Goal: Information Seeking & Learning: Learn about a topic

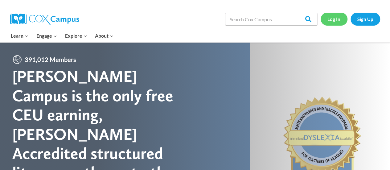
click at [329, 18] on link "Log In" at bounding box center [334, 19] width 27 height 13
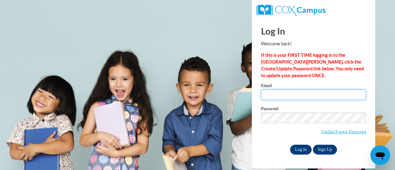
type input "kathryn.comly@rusd.org"
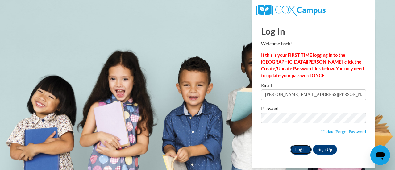
click at [295, 148] on input "Log In" at bounding box center [301, 150] width 22 height 10
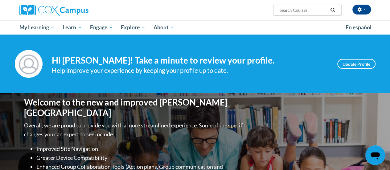
click at [149, 66] on div "Help improve your experience by keeping your profile up to date." at bounding box center [190, 70] width 277 height 10
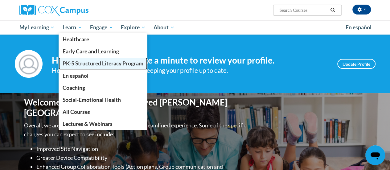
click at [68, 64] on span "PK-5 Structured Literacy Program" at bounding box center [103, 63] width 81 height 6
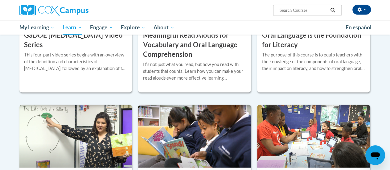
scroll to position [455, 0]
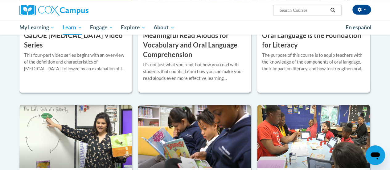
click at [186, 72] on div "Itʹs not just what you read, but how you read with students that counts! Learn …" at bounding box center [195, 71] width 104 height 20
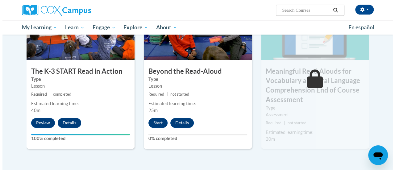
scroll to position [359, 0]
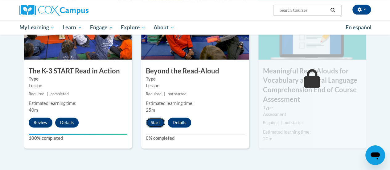
click at [158, 120] on button "Start" at bounding box center [155, 123] width 19 height 10
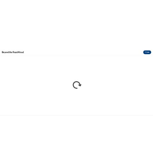
scroll to position [0, 0]
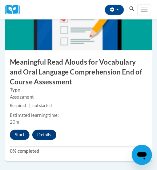
scroll to position [1032, 0]
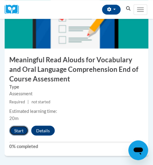
click at [18, 127] on button "Start" at bounding box center [18, 131] width 19 height 10
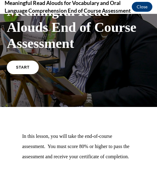
scroll to position [49, 0]
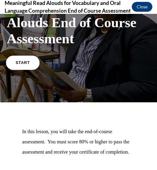
click at [25, 64] on link "START" at bounding box center [23, 62] width 34 height 14
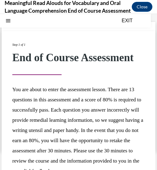
scroll to position [73, 0]
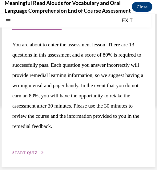
click at [26, 152] on span "START QUIZ" at bounding box center [24, 152] width 25 height 4
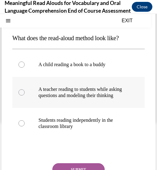
scroll to position [49, 0]
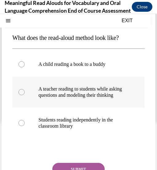
click at [108, 97] on p "A teacher reading to students while asking questions and modeling their thinking" at bounding box center [84, 92] width 91 height 12
click at [25, 95] on input "A teacher reading to students while asking questions and modeling their thinking" at bounding box center [22, 92] width 6 height 6
radio input "true"
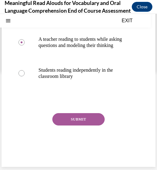
click at [75, 118] on button "SUBMIT" at bounding box center [78, 119] width 52 height 12
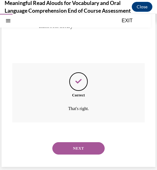
scroll to position [155, 0]
click at [69, 145] on button "NEXT" at bounding box center [78, 148] width 52 height 12
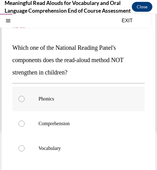
scroll to position [40, 0]
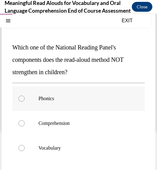
click at [27, 97] on label "Phonics" at bounding box center [78, 98] width 133 height 25
click at [25, 97] on input "Phonics" at bounding box center [22, 98] width 6 height 6
radio input "true"
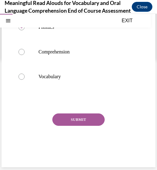
click at [69, 119] on button "SUBMIT" at bounding box center [78, 119] width 52 height 12
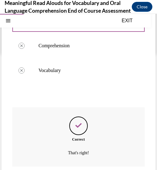
scroll to position [161, 0]
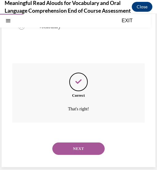
click at [65, 148] on button "NEXT" at bounding box center [78, 148] width 52 height 12
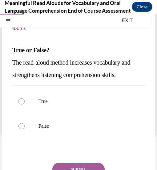
scroll to position [37, 0]
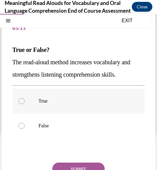
click at [34, 102] on label "True" at bounding box center [78, 101] width 133 height 25
click at [25, 102] on input "True" at bounding box center [22, 101] width 6 height 6
radio input "true"
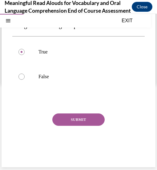
click at [71, 122] on button "SUBMIT" at bounding box center [78, 119] width 52 height 12
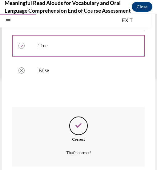
scroll to position [136, 0]
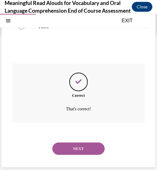
click at [67, 150] on button "NEXT" at bounding box center [78, 148] width 52 height 12
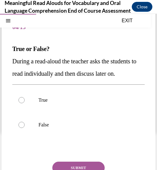
scroll to position [38, 0]
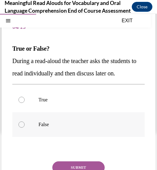
click at [64, 137] on label "False" at bounding box center [78, 124] width 133 height 25
click at [25, 127] on input "False" at bounding box center [22, 124] width 6 height 6
radio input "true"
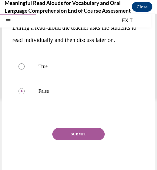
click at [64, 140] on button "SUBMIT" at bounding box center [78, 134] width 52 height 12
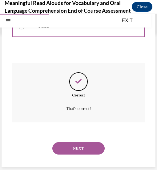
scroll to position [148, 0]
click at [64, 147] on button "NEXT" at bounding box center [78, 148] width 52 height 12
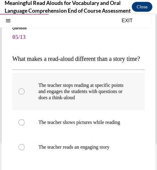
scroll to position [28, 0]
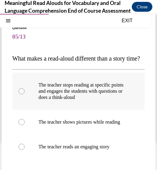
click at [39, 100] on p "The teacher stops reading at specific points and engages the students with ques…" at bounding box center [84, 91] width 91 height 19
click at [25, 94] on input "The teacher stops reading at specific points and engages the students with ques…" at bounding box center [22, 91] width 6 height 6
radio input "true"
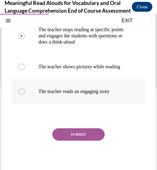
scroll to position [89, 0]
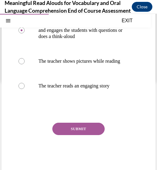
click at [77, 135] on button "SUBMIT" at bounding box center [78, 129] width 52 height 12
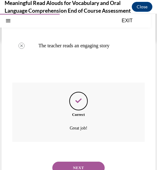
scroll to position [167, 0]
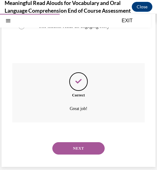
click at [77, 149] on button "NEXT" at bounding box center [78, 148] width 52 height 12
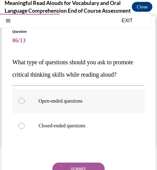
scroll to position [23, 0]
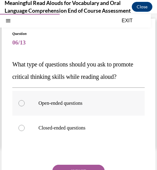
click at [72, 106] on p "Open-ended questions" at bounding box center [84, 103] width 91 height 6
click at [25, 106] on input "Open-ended questions" at bounding box center [22, 103] width 6 height 6
radio input "true"
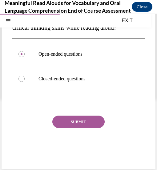
scroll to position [74, 0]
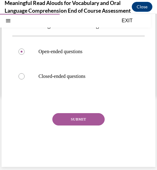
click at [77, 125] on button "SUBMIT" at bounding box center [78, 119] width 52 height 12
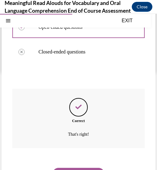
scroll to position [136, 0]
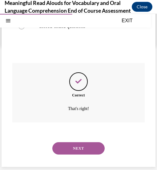
click at [72, 149] on button "NEXT" at bounding box center [78, 148] width 52 height 12
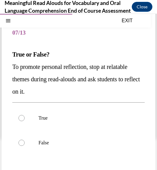
scroll to position [33, 0]
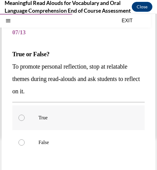
click at [71, 122] on label "True" at bounding box center [78, 117] width 133 height 25
click at [25, 121] on input "True" at bounding box center [22, 118] width 6 height 6
radio input "true"
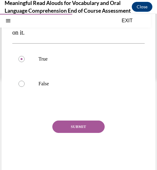
click at [69, 128] on button "SUBMIT" at bounding box center [78, 126] width 52 height 12
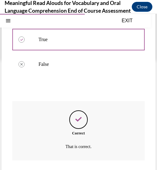
scroll to position [148, 0]
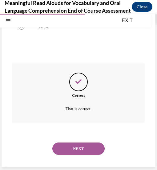
click at [66, 148] on button "NEXT" at bounding box center [78, 148] width 52 height 12
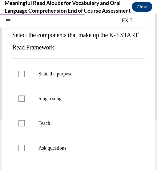
scroll to position [37, 0]
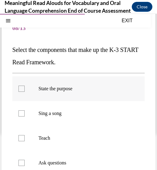
click at [19, 88] on div at bounding box center [22, 89] width 6 height 6
click at [19, 88] on input "State the purpose" at bounding box center [22, 89] width 6 height 6
checkbox input "true"
click at [22, 138] on div at bounding box center [22, 138] width 6 height 6
click at [22, 138] on input "Teach" at bounding box center [22, 138] width 6 height 6
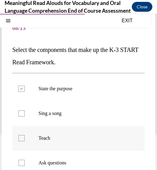
checkbox input "true"
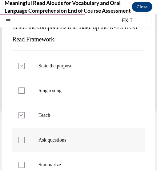
click at [22, 139] on div at bounding box center [22, 140] width 6 height 6
click at [22, 139] on input "Ask questions" at bounding box center [22, 140] width 6 height 6
checkbox input "true"
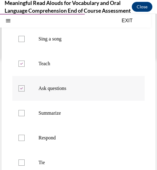
scroll to position [112, 0]
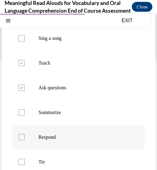
click at [21, 141] on label "Respond" at bounding box center [78, 137] width 133 height 25
click at [21, 140] on input "Respond" at bounding box center [22, 137] width 6 height 6
checkbox input "true"
click at [21, 163] on div at bounding box center [22, 162] width 6 height 6
click at [21, 163] on input "Tie" at bounding box center [22, 162] width 6 height 6
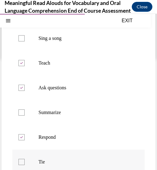
checkbox input "true"
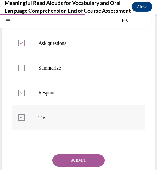
scroll to position [161, 0]
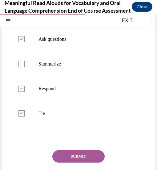
click at [72, 156] on button "SUBMIT" at bounding box center [78, 156] width 52 height 12
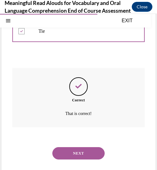
scroll to position [247, 0]
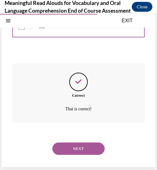
click at [73, 144] on button "NEXT" at bounding box center [78, 148] width 52 height 12
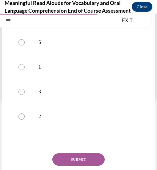
scroll to position [71, 0]
click at [40, 94] on p "3" at bounding box center [84, 91] width 91 height 6
click at [25, 94] on input "3" at bounding box center [22, 91] width 6 height 6
radio input "true"
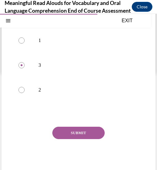
scroll to position [101, 0]
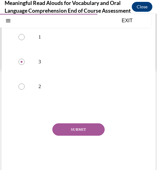
click at [65, 136] on button "SUBMIT" at bounding box center [78, 129] width 52 height 12
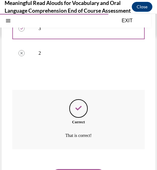
scroll to position [173, 0]
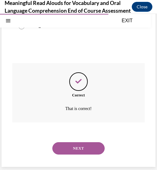
click at [64, 148] on button "NEXT" at bounding box center [78, 148] width 52 height 12
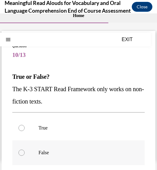
scroll to position [10, 0]
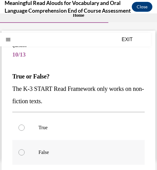
click at [62, 150] on p "False" at bounding box center [84, 152] width 91 height 6
click at [25, 150] on input "False" at bounding box center [22, 152] width 6 height 6
radio input "true"
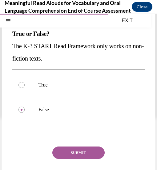
click at [63, 151] on button "SUBMIT" at bounding box center [78, 152] width 52 height 12
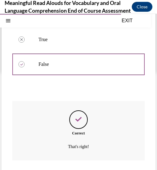
scroll to position [136, 0]
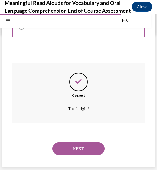
click at [63, 150] on button "NEXT" at bounding box center [78, 148] width 52 height 12
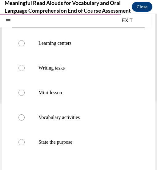
scroll to position [71, 0]
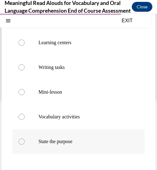
click at [63, 145] on label "State the purpose" at bounding box center [78, 141] width 133 height 25
click at [25, 144] on input "State the purpose" at bounding box center [22, 141] width 6 height 6
radio input "true"
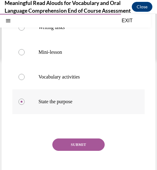
click at [63, 145] on button "SUBMIT" at bounding box center [78, 144] width 52 height 12
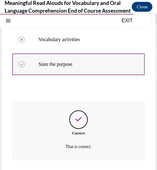
scroll to position [186, 0]
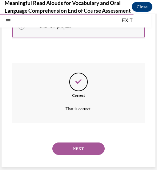
click at [63, 145] on button "NEXT" at bounding box center [78, 148] width 52 height 12
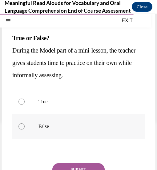
scroll to position [49, 0]
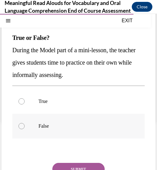
click at [87, 126] on p "False" at bounding box center [84, 126] width 91 height 6
click at [25, 126] on input "False" at bounding box center [22, 126] width 6 height 6
radio input "true"
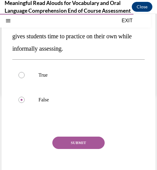
click at [85, 143] on button "SUBMIT" at bounding box center [78, 142] width 52 height 12
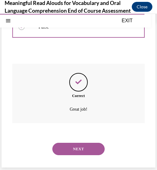
scroll to position [148, 0]
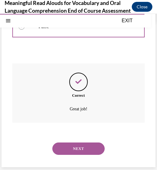
click at [85, 143] on button "NEXT" at bounding box center [78, 148] width 52 height 12
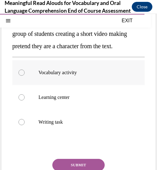
scroll to position [64, 0]
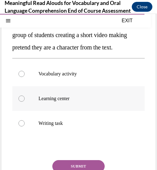
click at [75, 111] on label "Learning center" at bounding box center [78, 98] width 133 height 25
click at [25, 102] on input "Learning center" at bounding box center [22, 98] width 6 height 6
radio input "true"
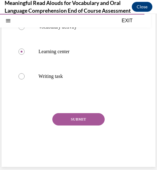
click at [75, 122] on button "SUBMIT" at bounding box center [78, 119] width 52 height 12
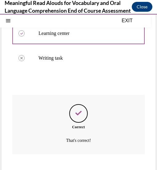
scroll to position [173, 0]
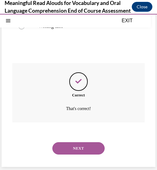
click at [75, 145] on button "NEXT" at bounding box center [78, 148] width 52 height 12
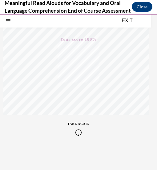
scroll to position [108, 0]
click at [140, 8] on button "Close" at bounding box center [142, 7] width 21 height 10
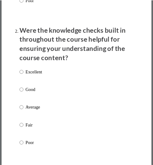
scroll to position [0, 0]
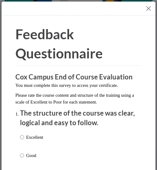
click at [145, 7] on button "Close" at bounding box center [149, 9] width 8 height 8
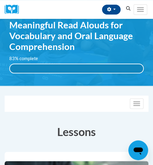
scroll to position [42, 0]
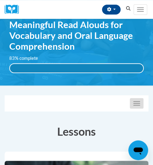
click at [138, 104] on button "Toggle navigation" at bounding box center [137, 103] width 14 height 10
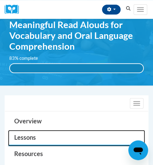
click at [60, 133] on link "Lessons" at bounding box center [76, 138] width 137 height 16
click at [27, 137] on link "Lessons" at bounding box center [76, 138] width 137 height 16
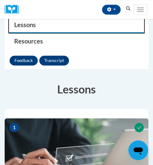
scroll to position [0, 0]
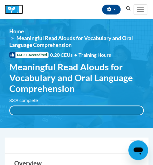
click at [14, 11] on img at bounding box center [14, 10] width 19 height 10
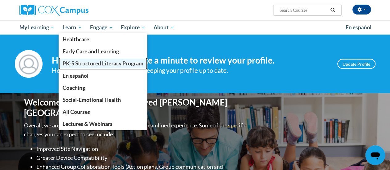
click at [83, 68] on link "PK-5 Structured Literacy Program" at bounding box center [103, 63] width 89 height 12
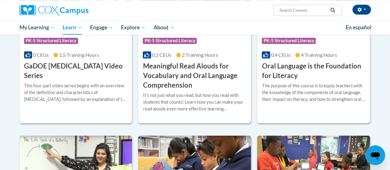
scroll to position [424, 0]
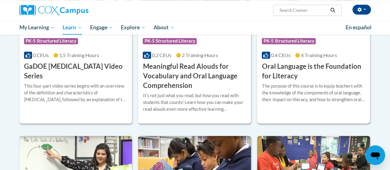
click at [298, 90] on div "The purpose of this course is to equip teachers with the knowledge of the compo…" at bounding box center [314, 93] width 104 height 20
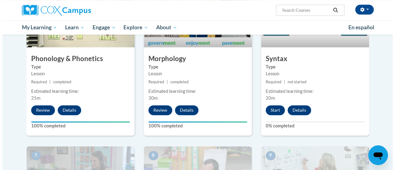
scroll to position [379, 0]
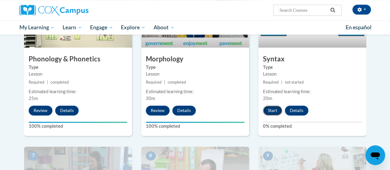
click at [270, 113] on button "Start" at bounding box center [272, 111] width 19 height 10
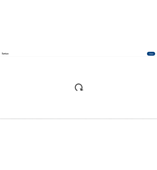
scroll to position [0, 0]
